Goal: Information Seeking & Learning: Learn about a topic

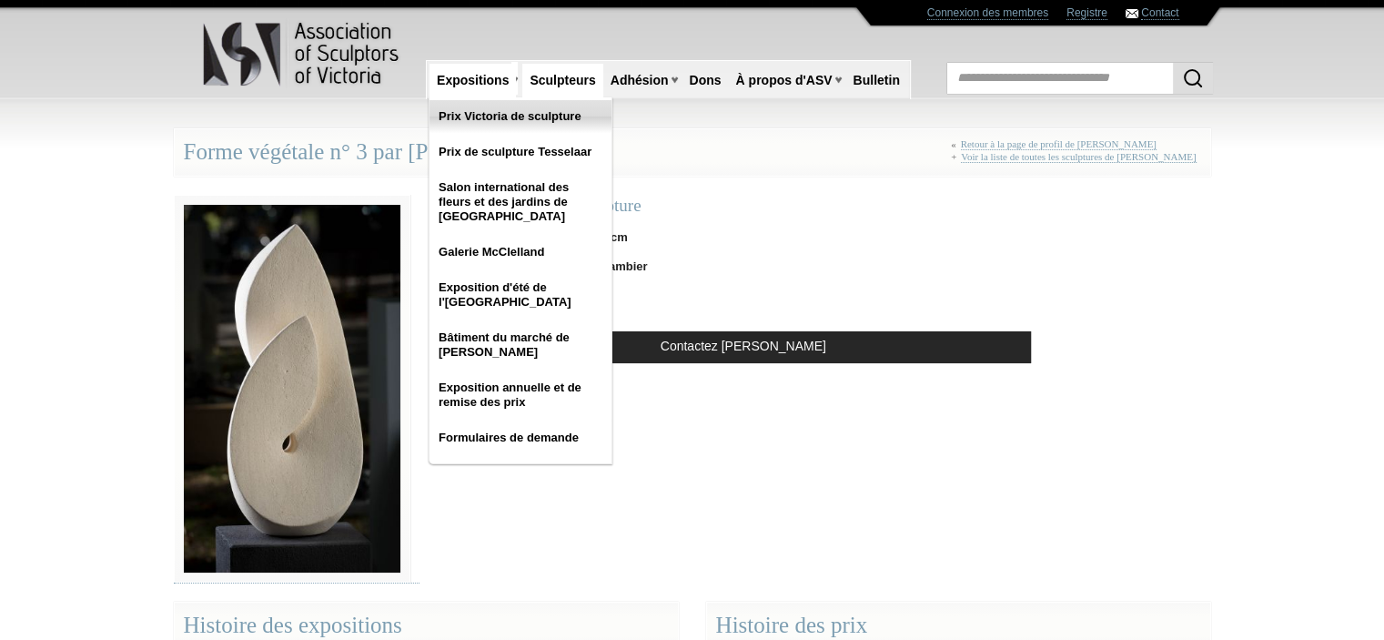
click at [460, 114] on font "Prix Victoria de sculpture" at bounding box center [510, 116] width 143 height 14
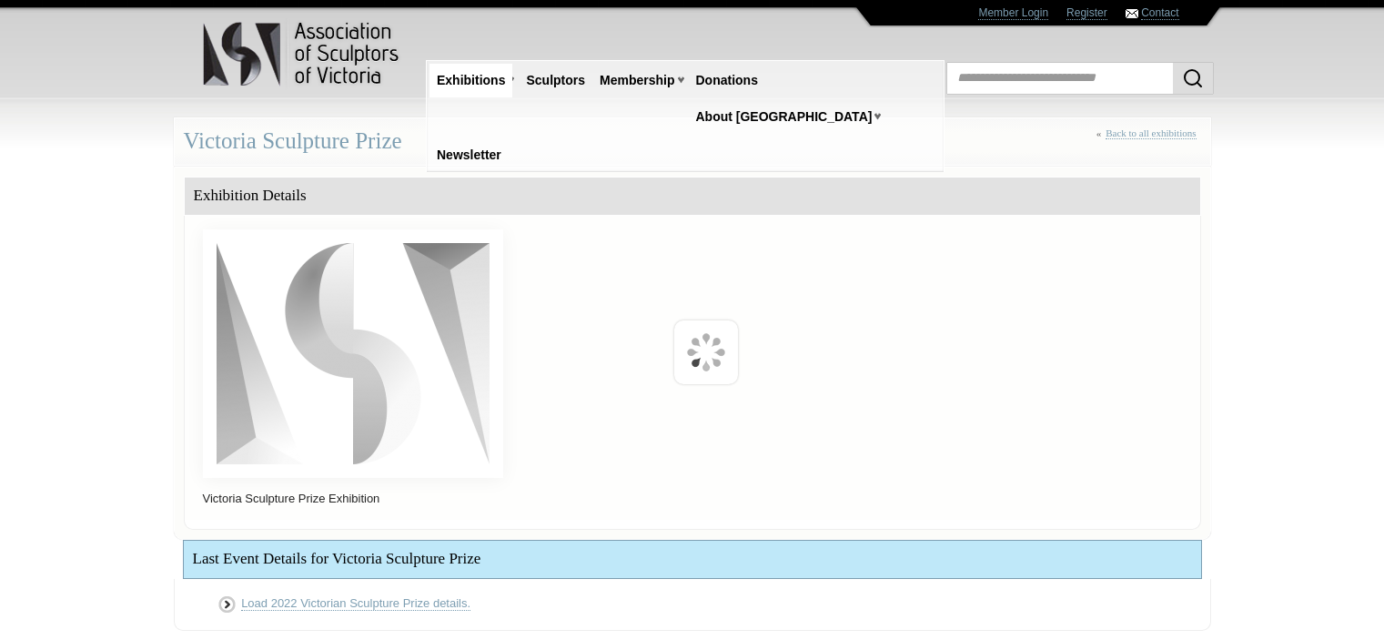
scroll to position [404, 0]
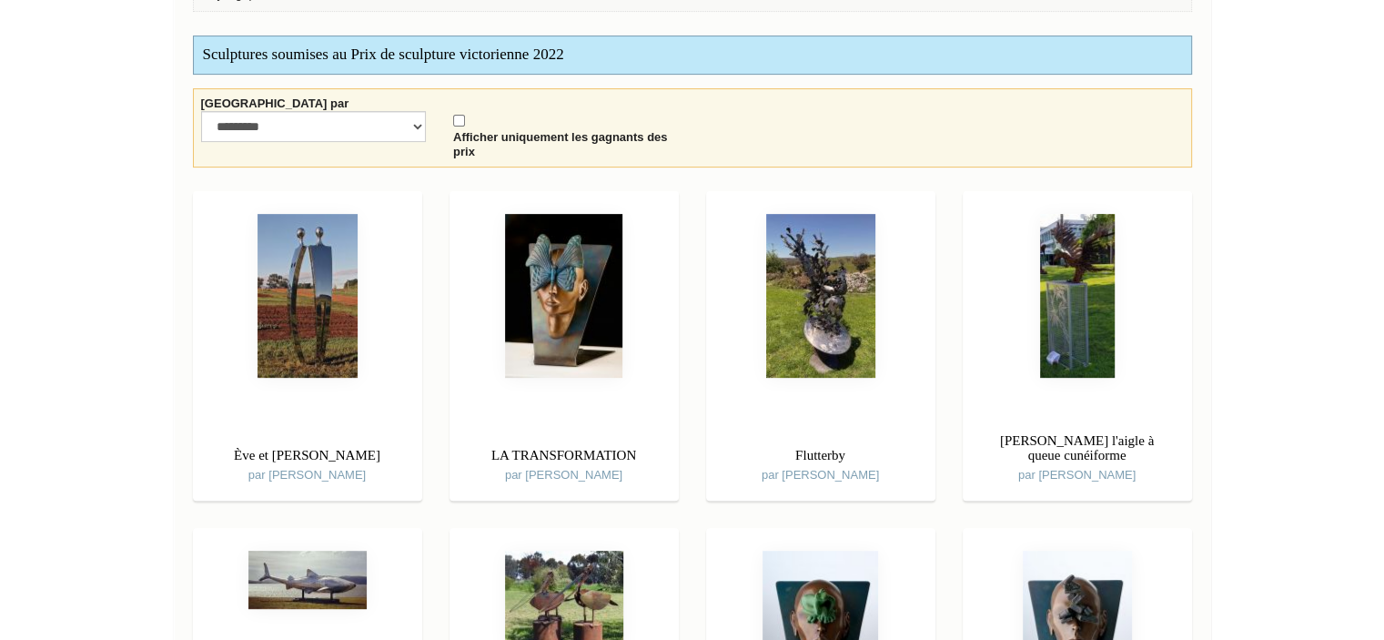
scroll to position [728, 0]
